Goal: Information Seeking & Learning: Find specific page/section

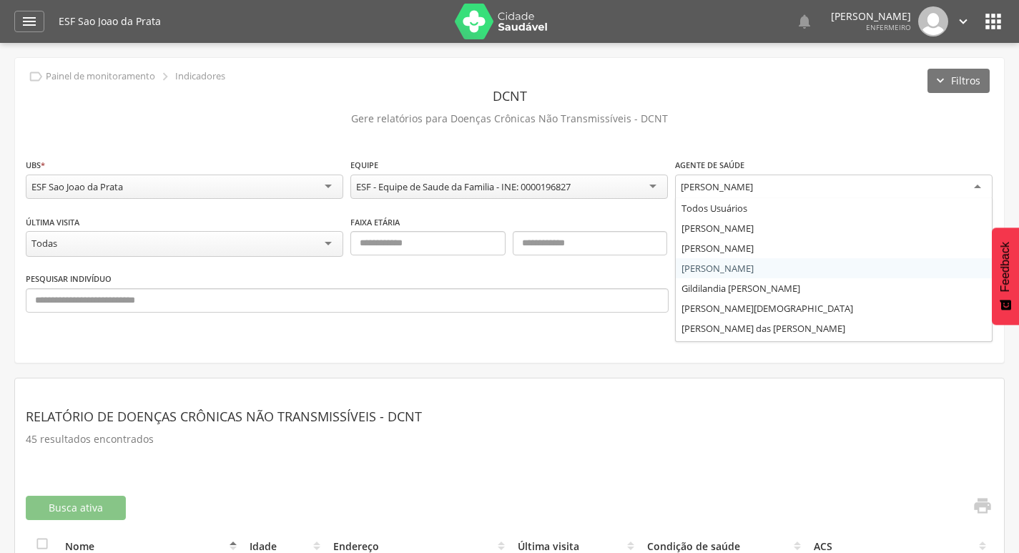
click at [753, 182] on div "[PERSON_NAME]" at bounding box center [717, 186] width 72 height 13
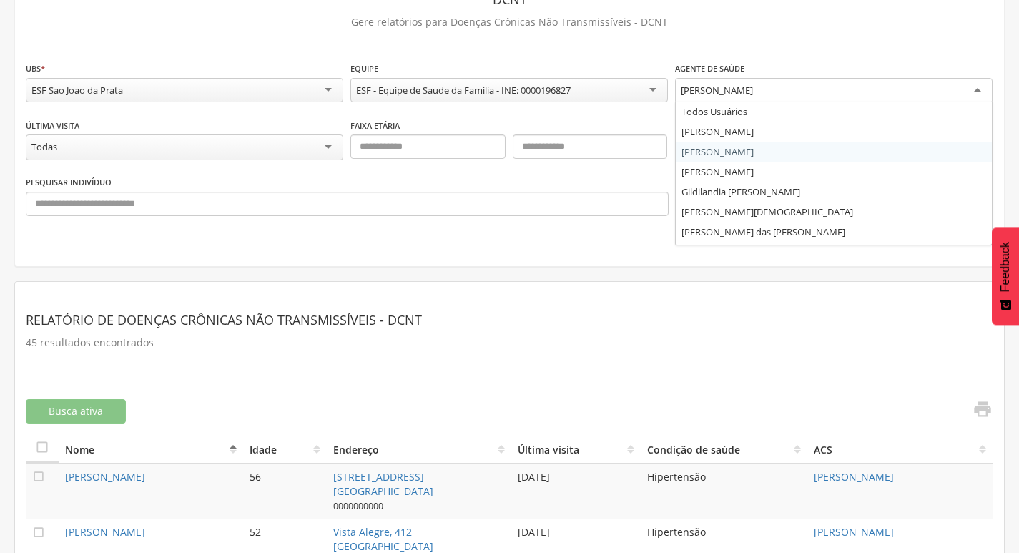
scroll to position [72, 0]
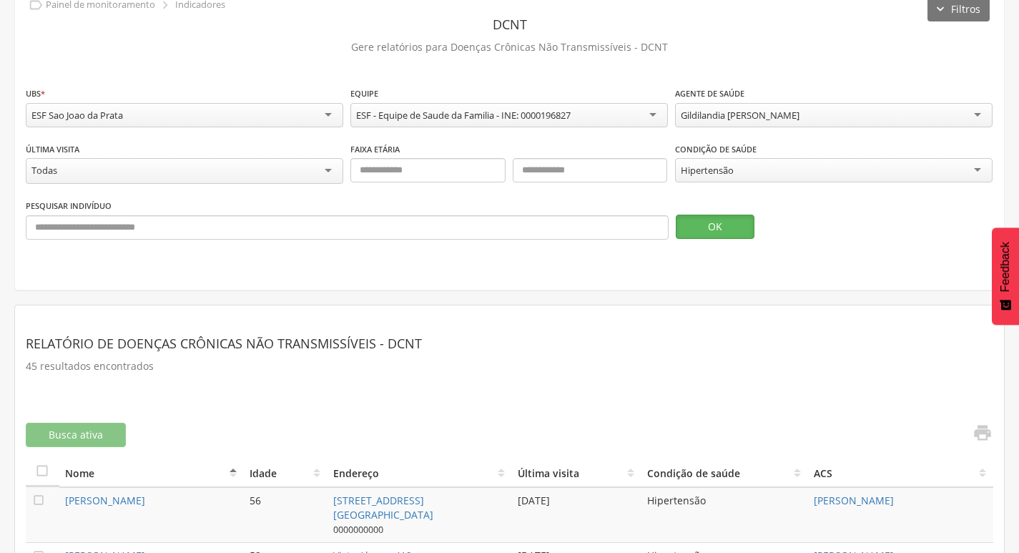
click at [751, 216] on button "OK" at bounding box center [715, 227] width 79 height 24
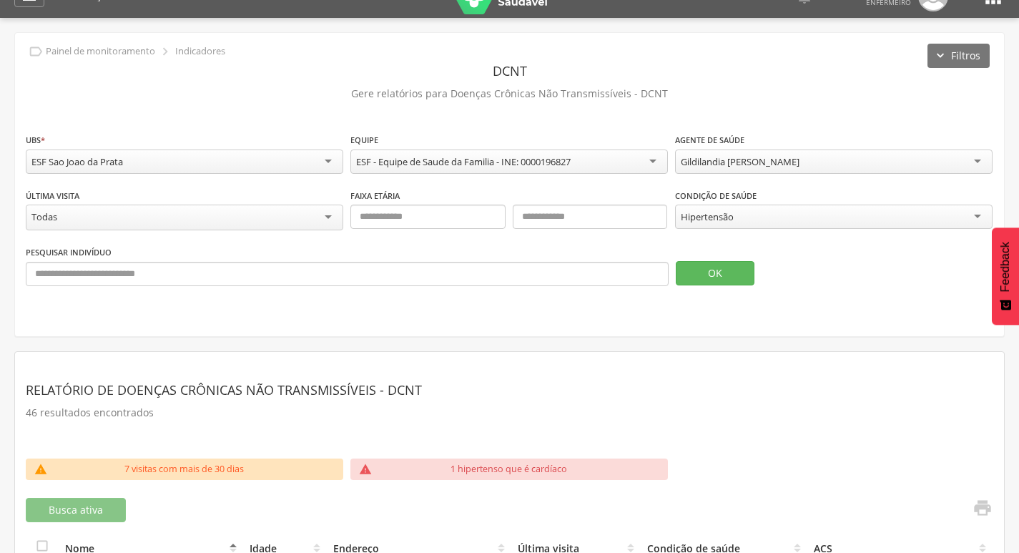
scroll to position [0, 0]
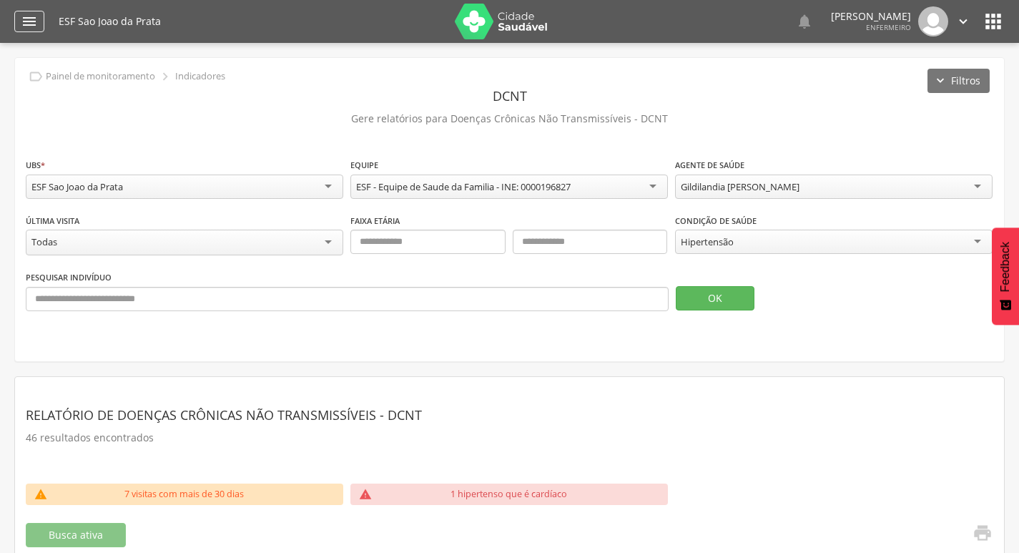
click at [26, 19] on icon "" at bounding box center [29, 21] width 17 height 17
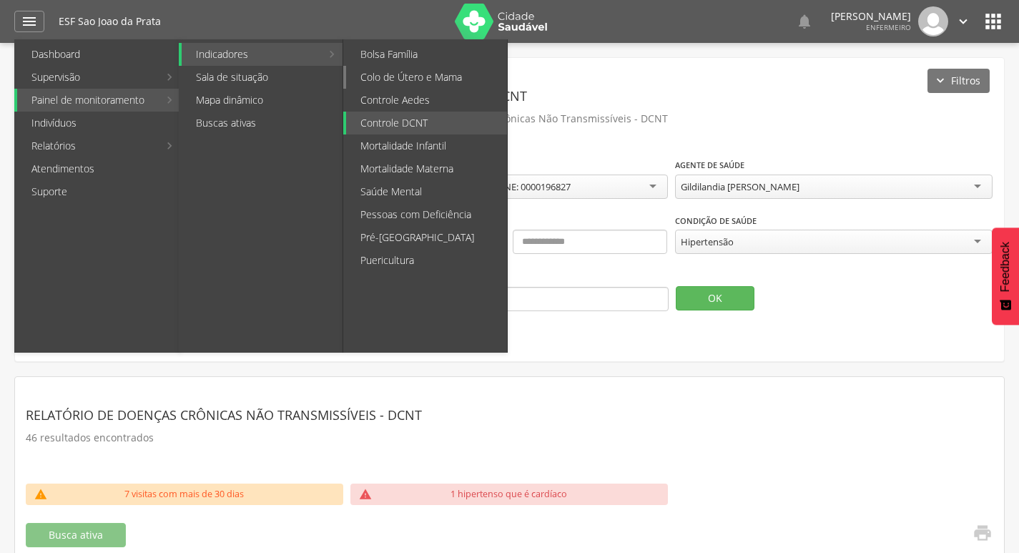
click at [428, 78] on link "Colo de Útero e Mama" at bounding box center [426, 77] width 161 height 23
click at [0, 0] on div "**********" at bounding box center [0, 0] width 0 height 0
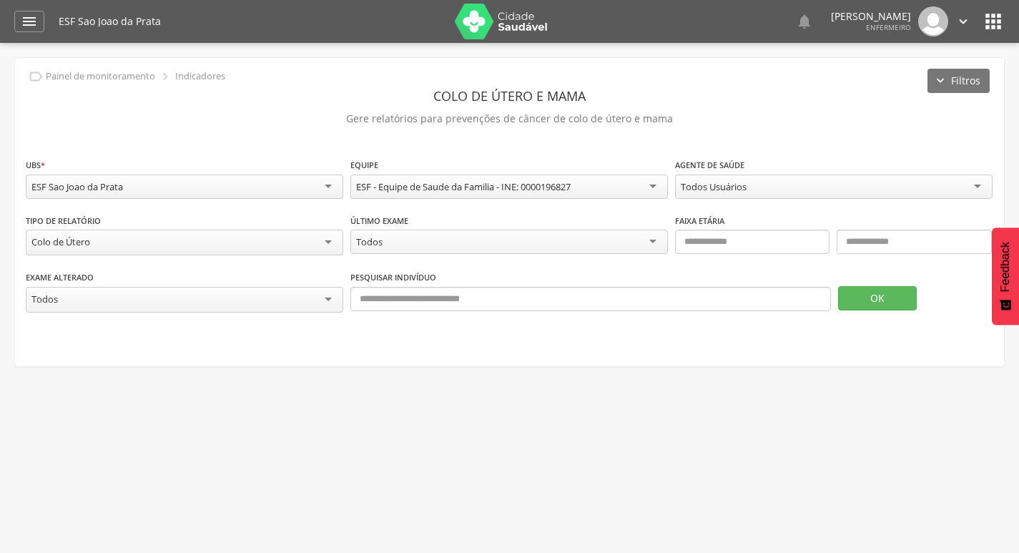
click at [794, 173] on div "**********" at bounding box center [833, 179] width 317 height 45
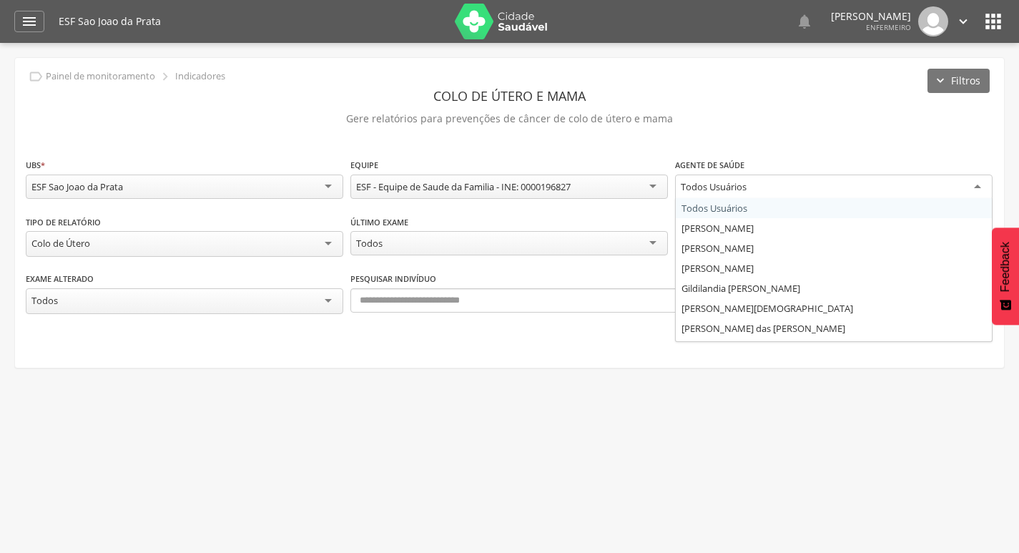
click at [794, 182] on div "Todos Usuários" at bounding box center [833, 187] width 317 height 26
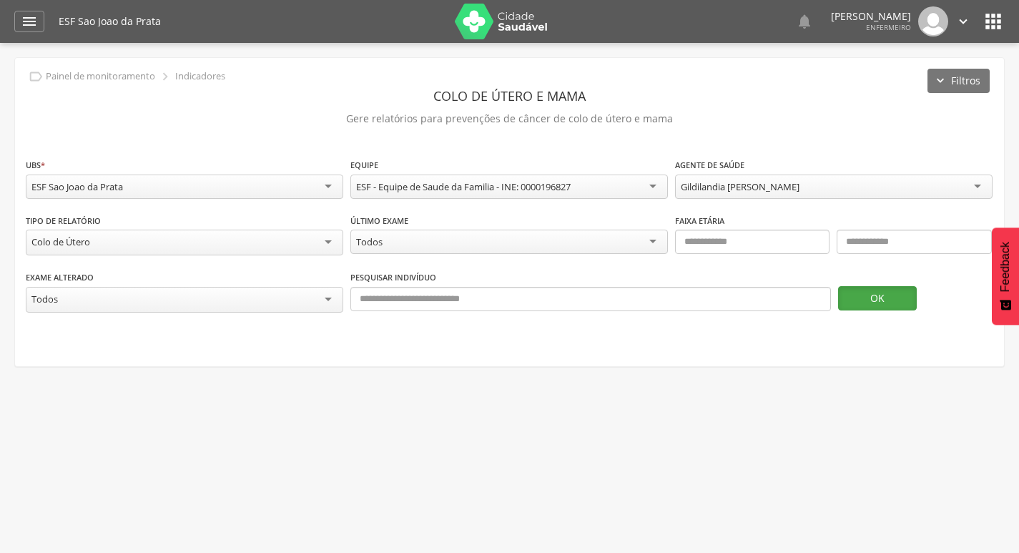
click at [854, 300] on button "OK" at bounding box center [877, 298] width 79 height 24
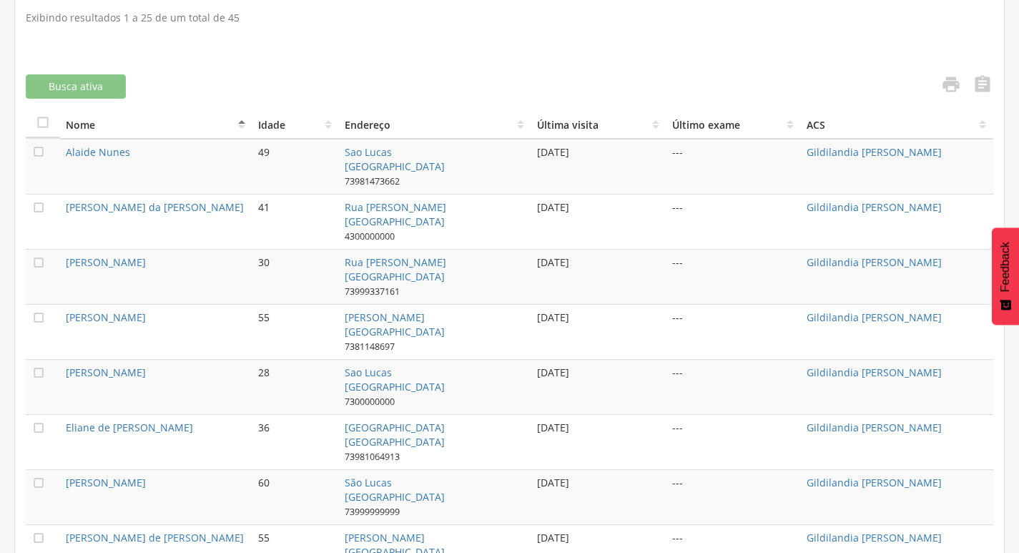
scroll to position [429, 0]
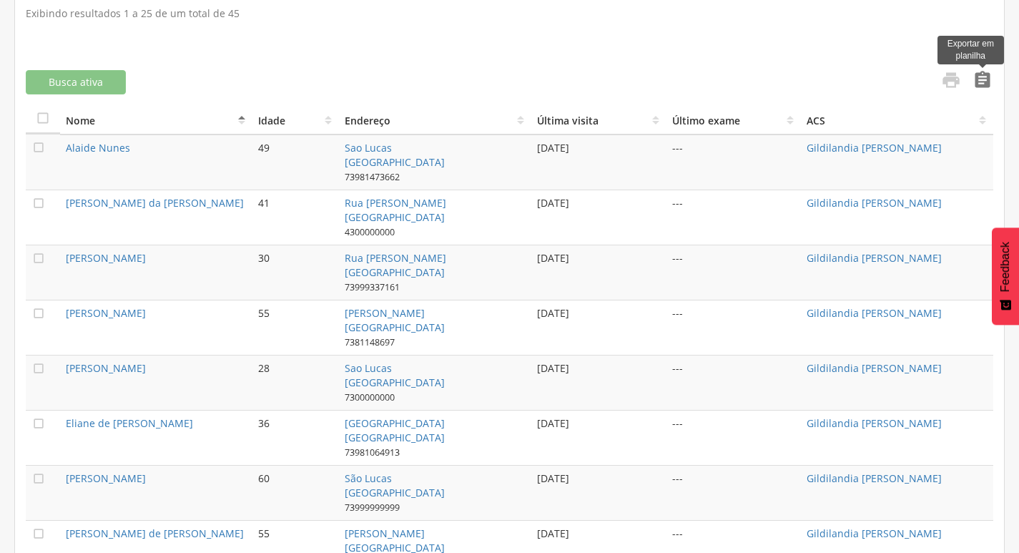
click at [979, 79] on icon "" at bounding box center [982, 80] width 20 height 20
click at [988, 76] on icon "" at bounding box center [982, 80] width 20 height 20
click at [953, 77] on icon "" at bounding box center [951, 80] width 20 height 20
click at [980, 75] on icon "" at bounding box center [982, 80] width 20 height 20
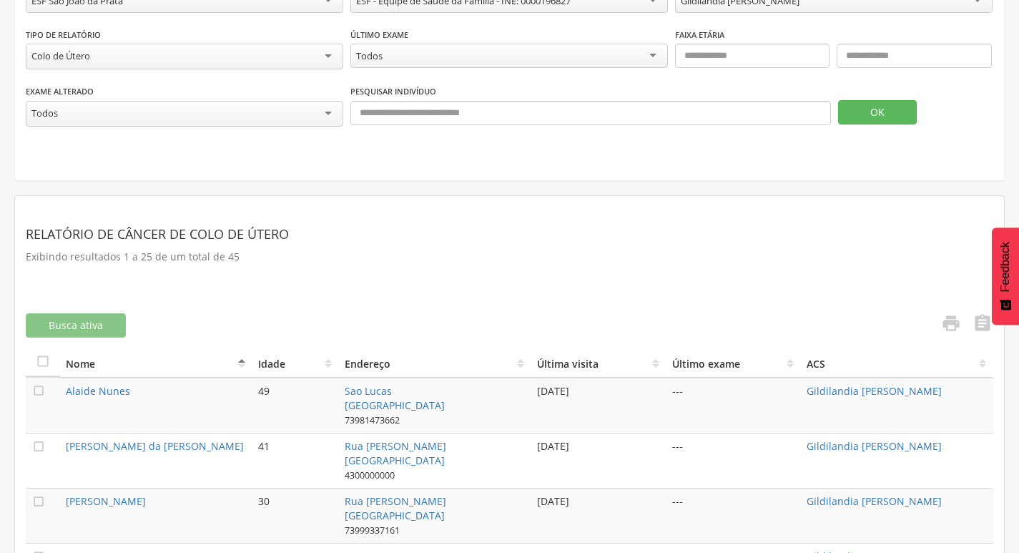
scroll to position [0, 0]
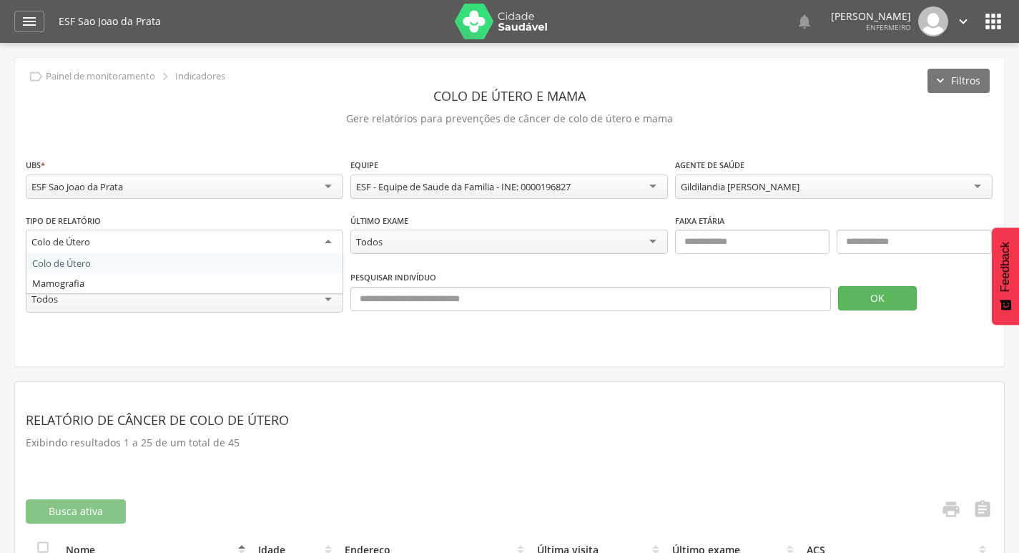
click at [137, 244] on div "Colo de Útero" at bounding box center [184, 243] width 317 height 26
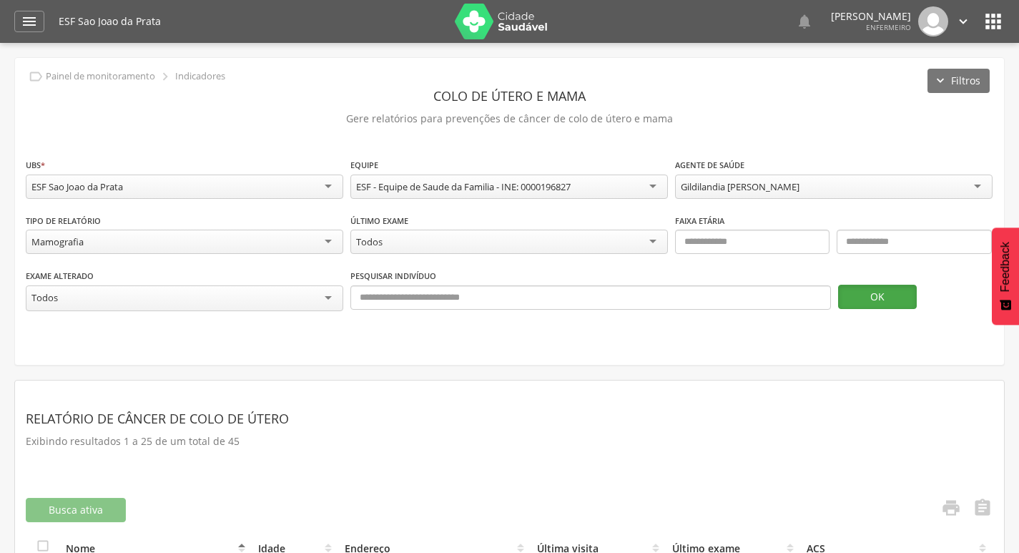
click at [871, 296] on button "OK" at bounding box center [877, 297] width 79 height 24
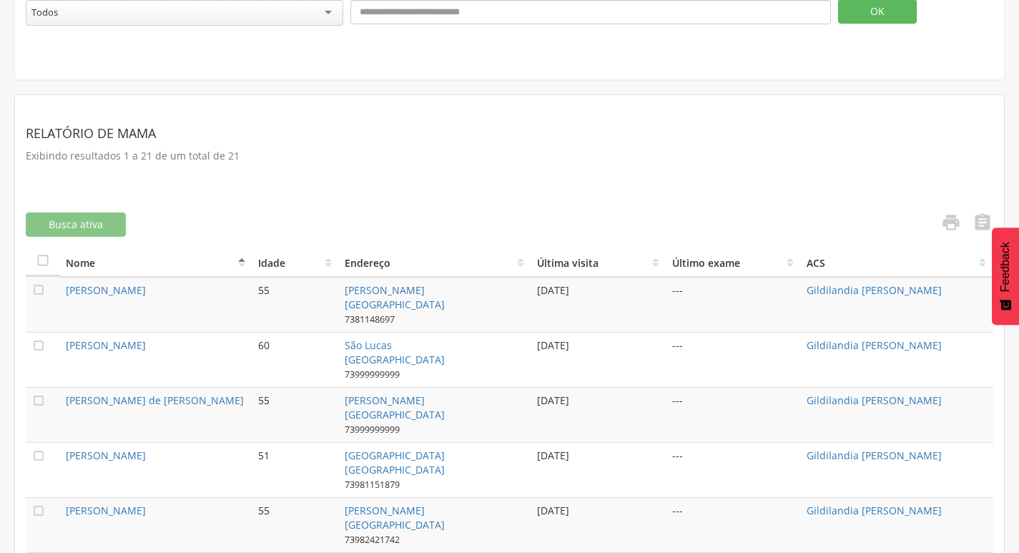
scroll to position [286, 0]
click at [980, 221] on icon "" at bounding box center [982, 222] width 20 height 20
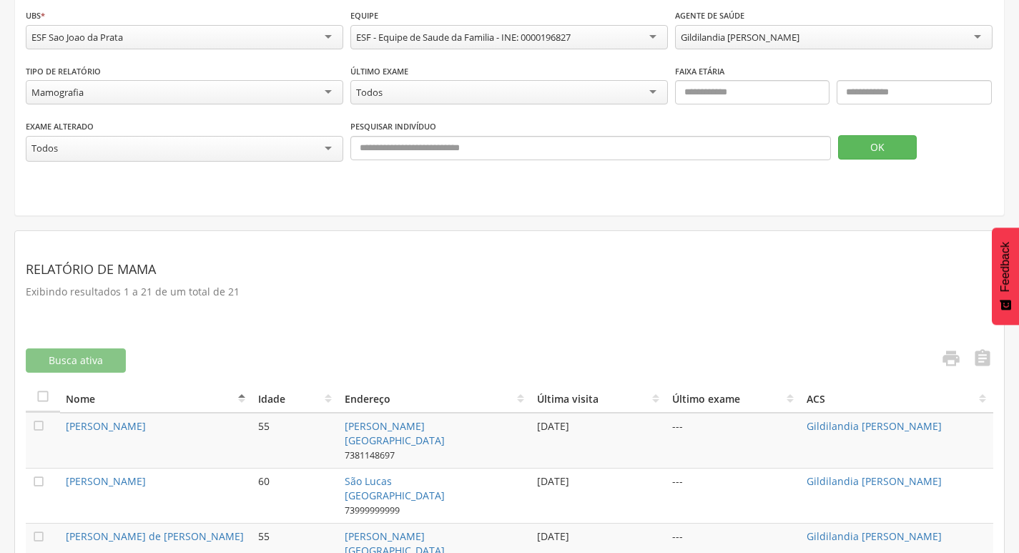
scroll to position [0, 0]
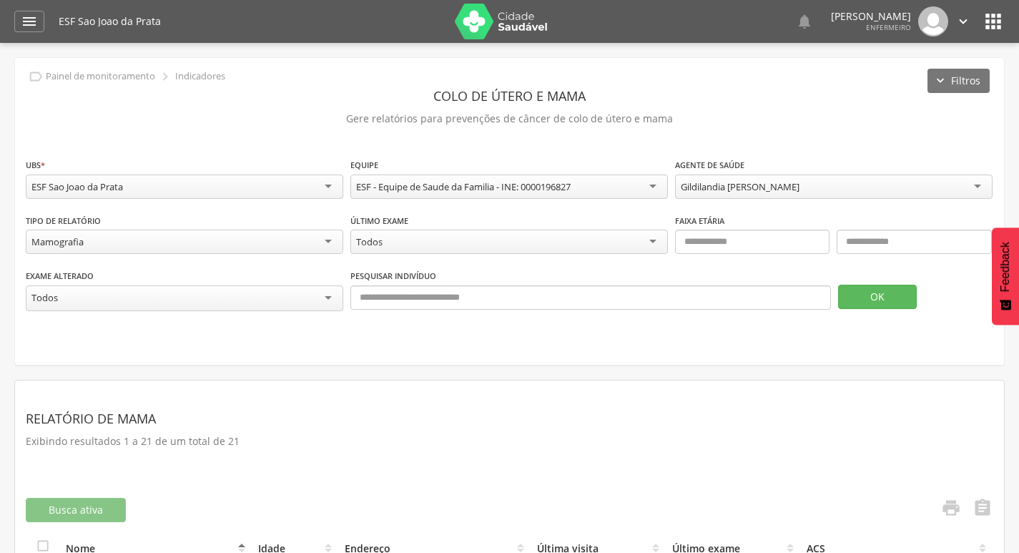
click at [746, 188] on div "Gildilandia [PERSON_NAME]" at bounding box center [740, 186] width 119 height 13
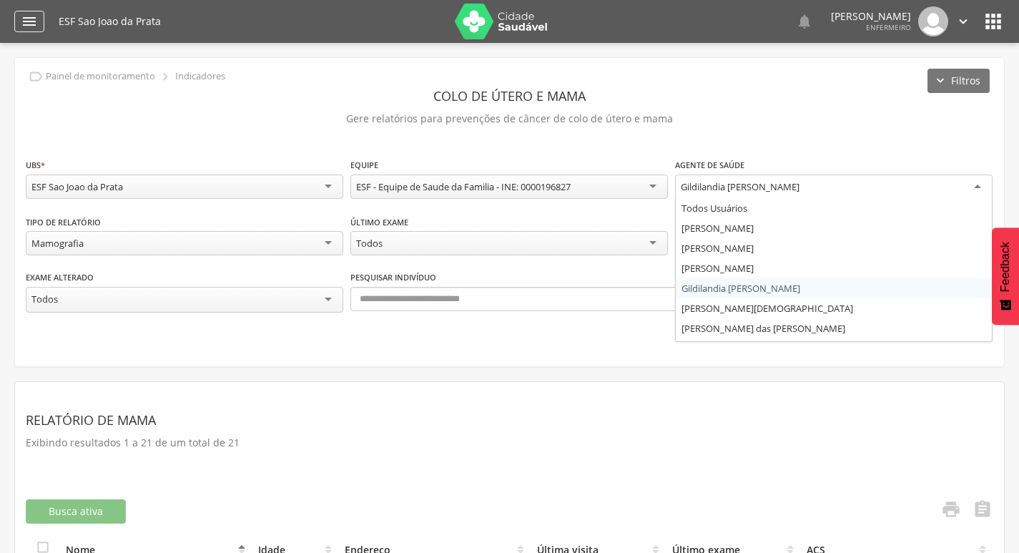
click at [32, 18] on icon "" at bounding box center [29, 21] width 17 height 17
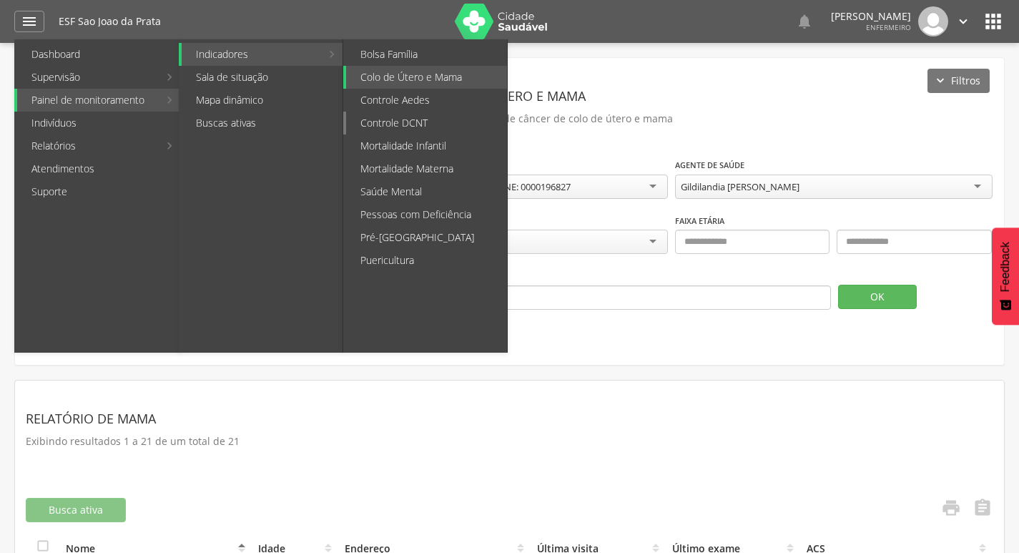
click at [420, 128] on link "Controle DCNT" at bounding box center [426, 123] width 161 height 23
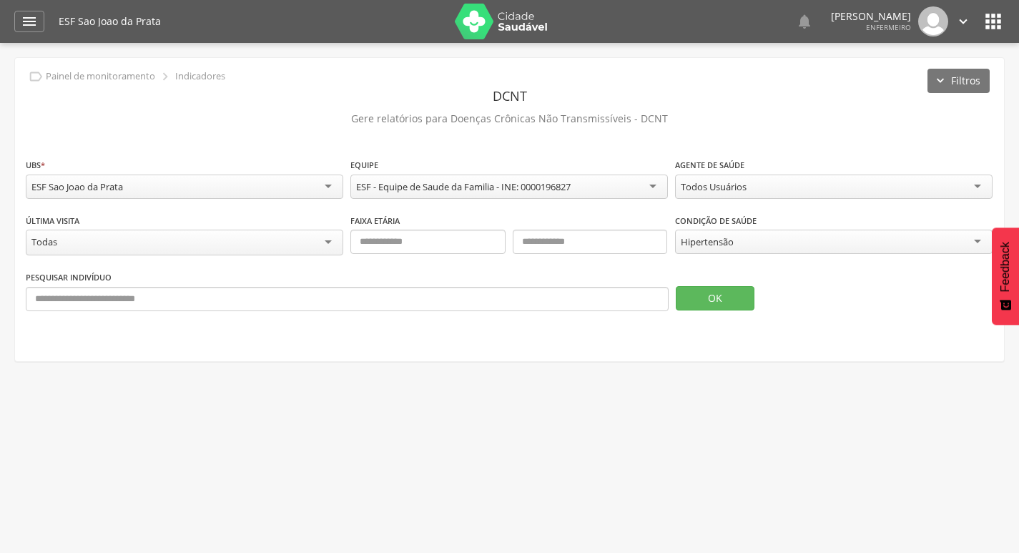
click at [751, 243] on div "Hipertensão" at bounding box center [833, 242] width 317 height 24
click at [711, 192] on div "Todos Usuários" at bounding box center [714, 186] width 66 height 13
click at [707, 294] on button "OK" at bounding box center [715, 298] width 79 height 24
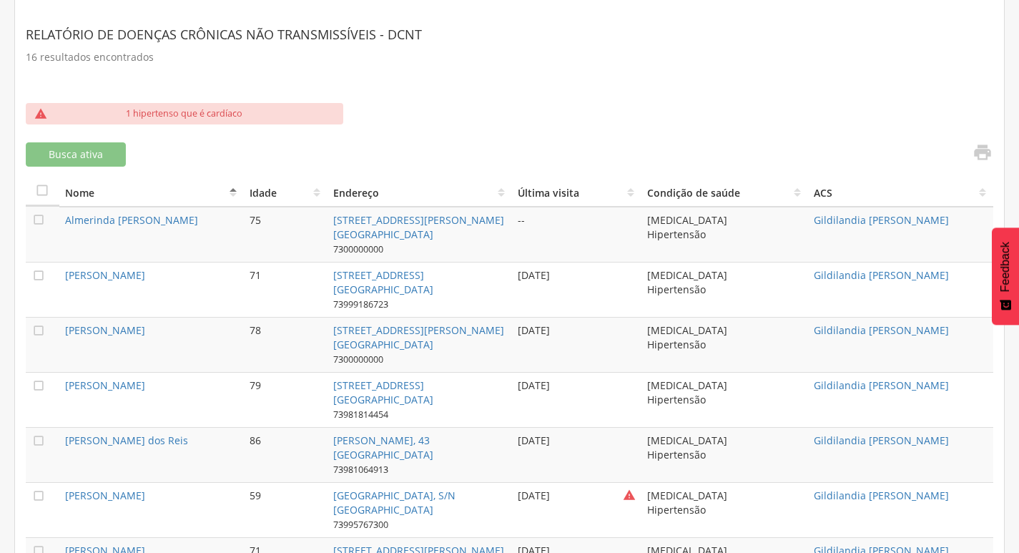
scroll to position [353, 0]
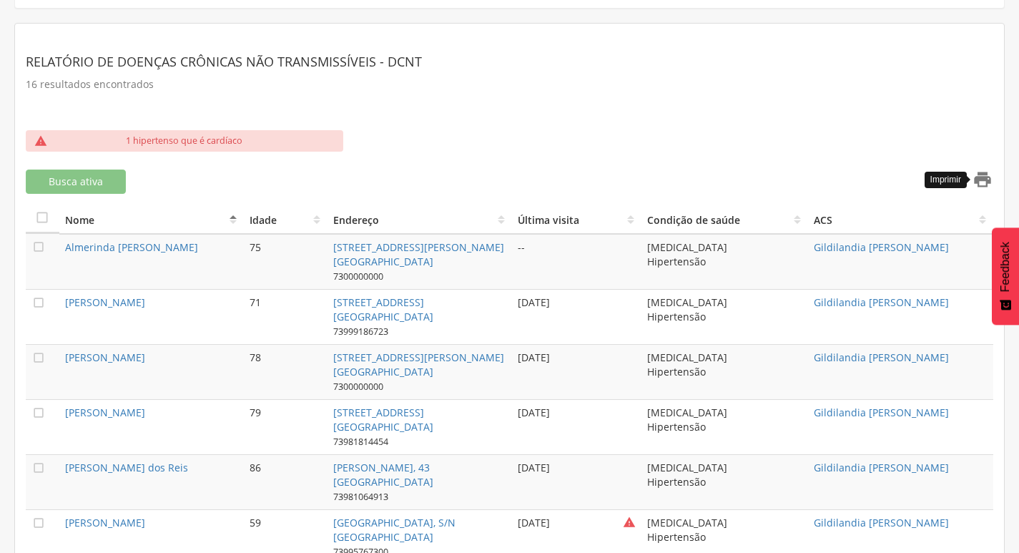
click at [984, 182] on icon "" at bounding box center [982, 179] width 20 height 20
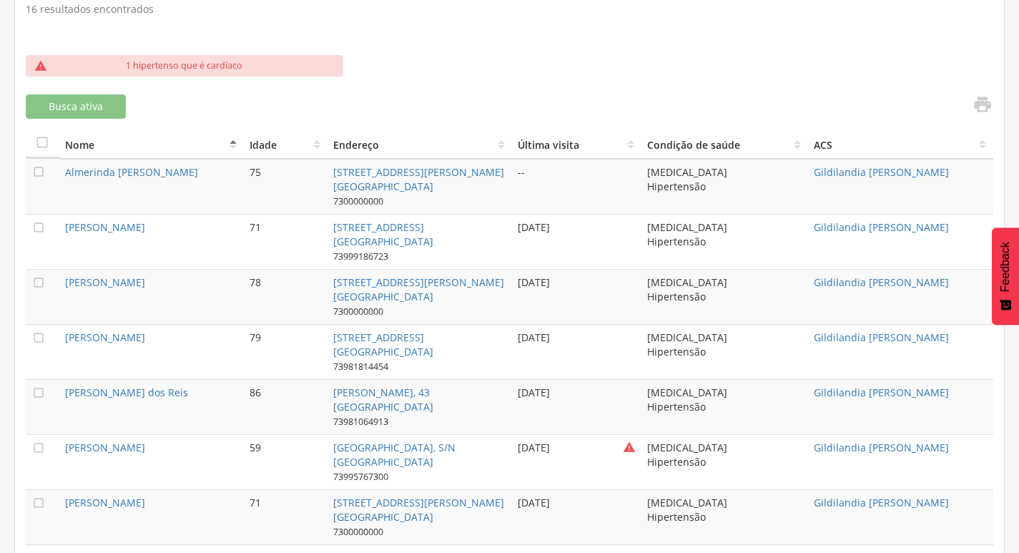
scroll to position [425, 0]
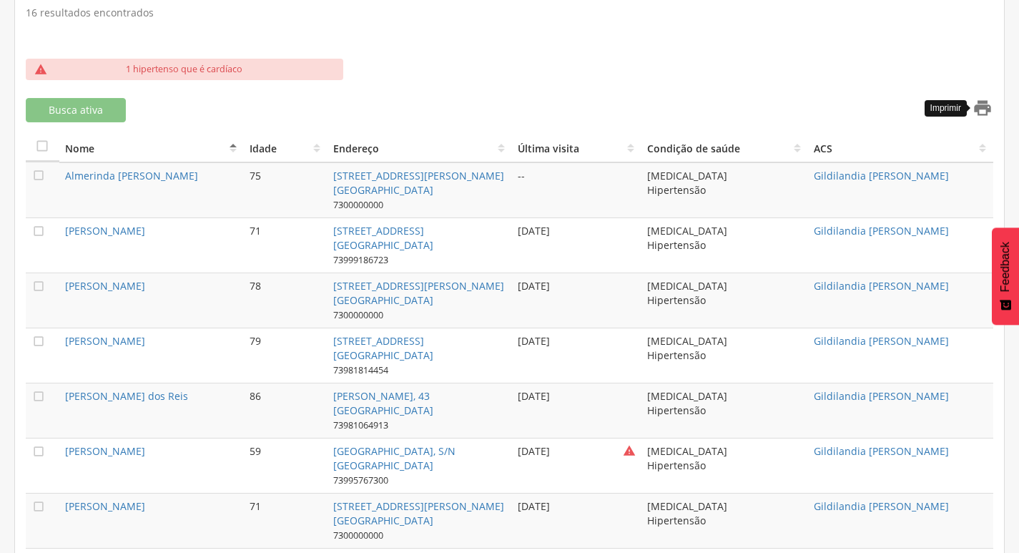
click at [982, 105] on icon "" at bounding box center [982, 108] width 20 height 20
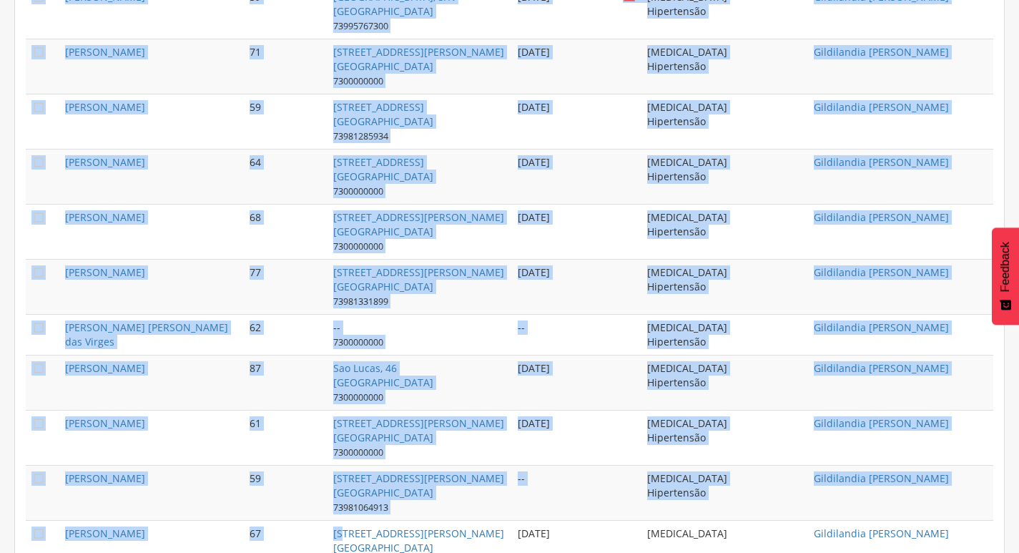
scroll to position [925, 0]
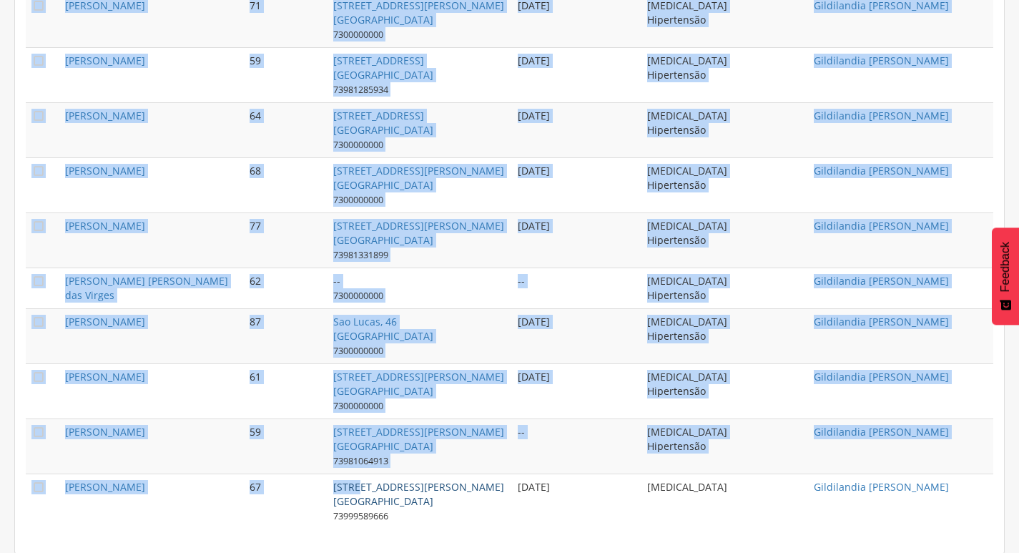
drag, startPoint x: 61, startPoint y: 100, endPoint x: 361, endPoint y: 482, distance: 485.3
click at [361, 482] on tbody " [PERSON_NAME] 75 [STREET_ADDRESS][PERSON_NAME] 7300000000 -- [MEDICAL_DATA] H…" at bounding box center [509, 95] width 967 height 867
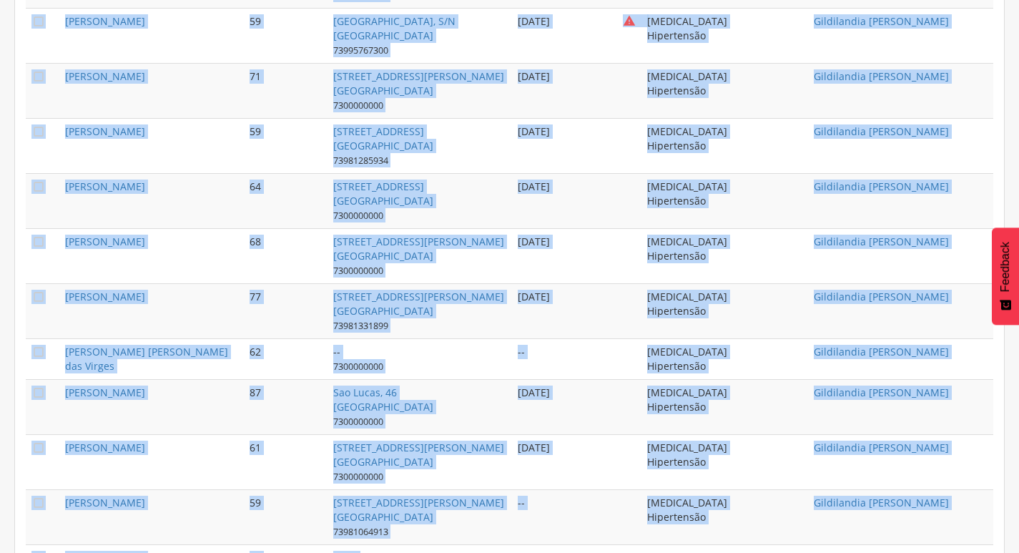
scroll to position [854, 0]
copy tbody "Loremipsu Dolorsita co Adipisc 76 Eli Seddoe Tempo, 040 Inc Utla et Dolor 10395…"
click at [415, 448] on link "[STREET_ADDRESS][PERSON_NAME]" at bounding box center [418, 455] width 171 height 28
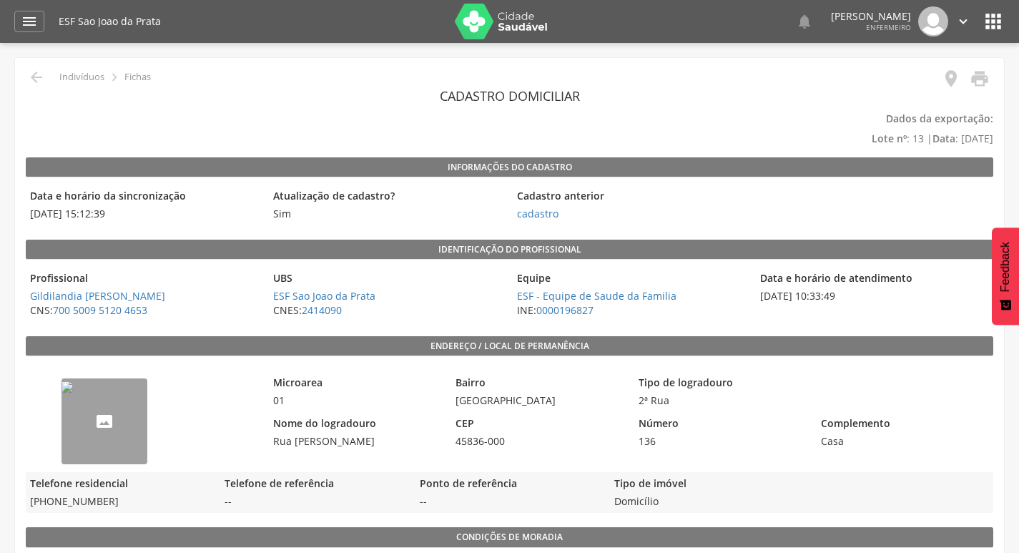
click at [990, 27] on icon "" at bounding box center [993, 21] width 23 height 23
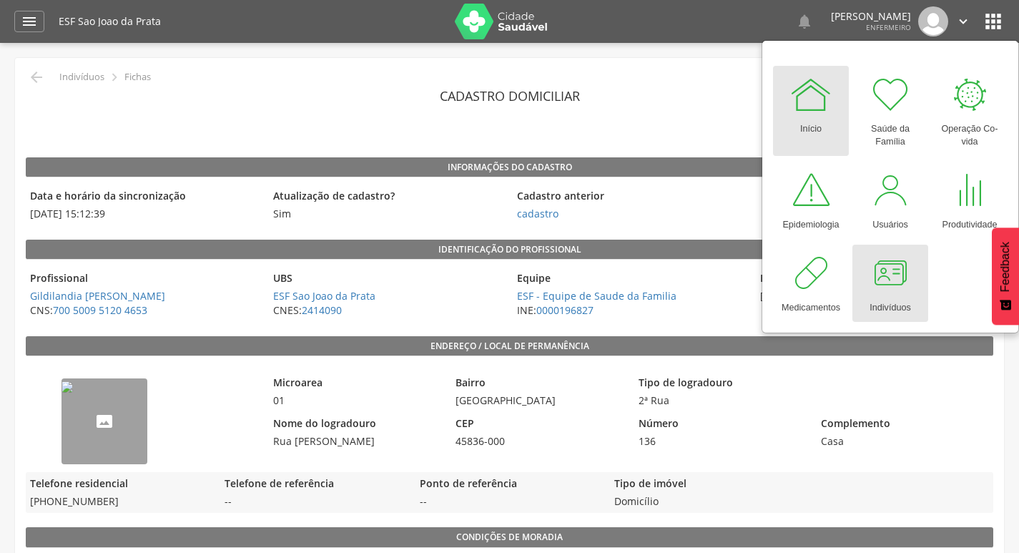
click at [889, 282] on div at bounding box center [890, 273] width 43 height 43
